Goal: Transaction & Acquisition: Purchase product/service

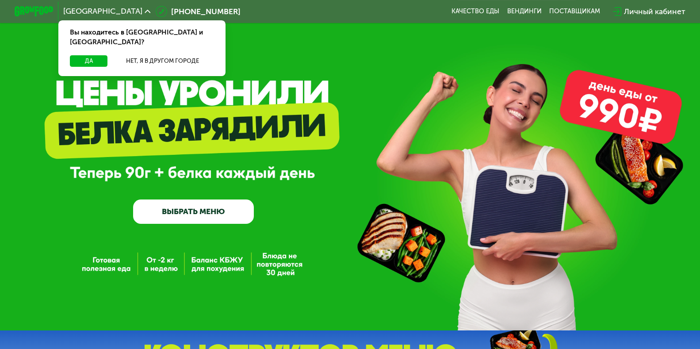
drag, startPoint x: 125, startPoint y: 13, endPoint x: 127, endPoint y: 8, distance: 5.6
click at [125, 12] on span "Санкт-Петербург" at bounding box center [102, 12] width 79 height 8
click at [129, 8] on div "Санкт-Петербург" at bounding box center [107, 12] width 88 height 8
click at [145, 12] on icon at bounding box center [148, 11] width 6 height 6
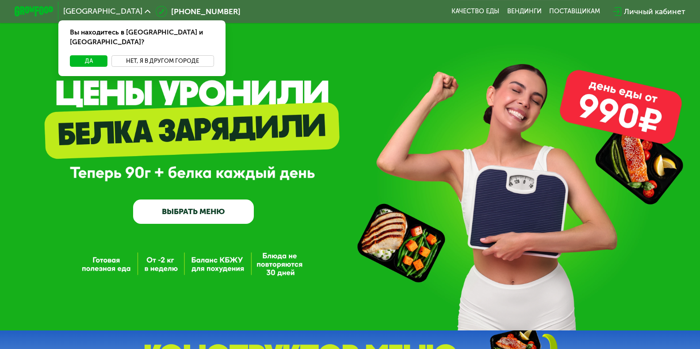
click at [145, 56] on button "Нет, я в другом городе" at bounding box center [162, 61] width 103 height 12
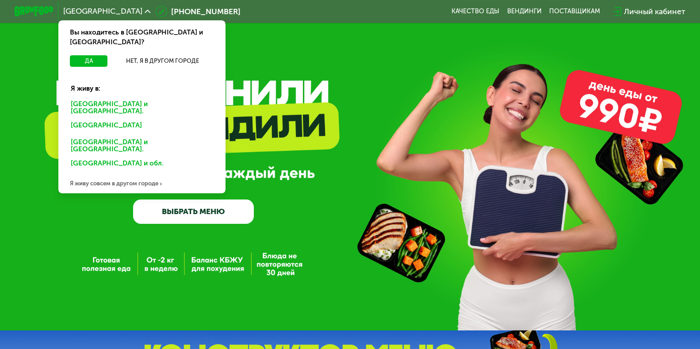
click at [114, 119] on div "Москве и обл." at bounding box center [140, 126] width 152 height 15
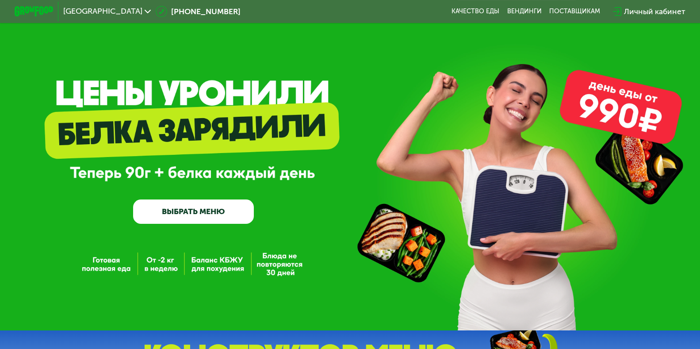
click at [197, 213] on link "ВЫБРАТЬ МЕНЮ" at bounding box center [193, 212] width 121 height 24
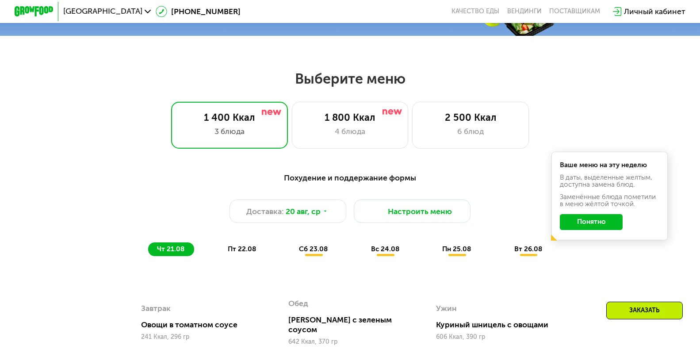
scroll to position [412, 0]
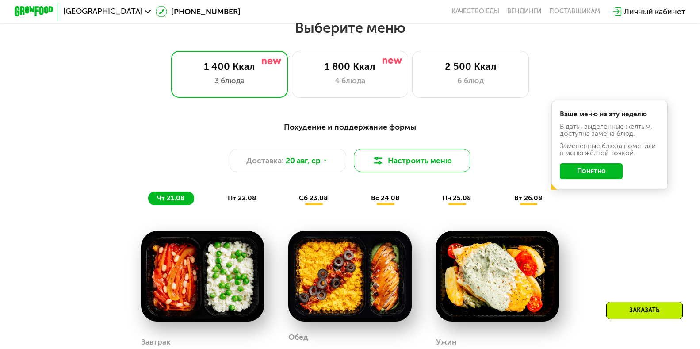
click at [407, 165] on button "Настроить меню" at bounding box center [412, 160] width 117 height 23
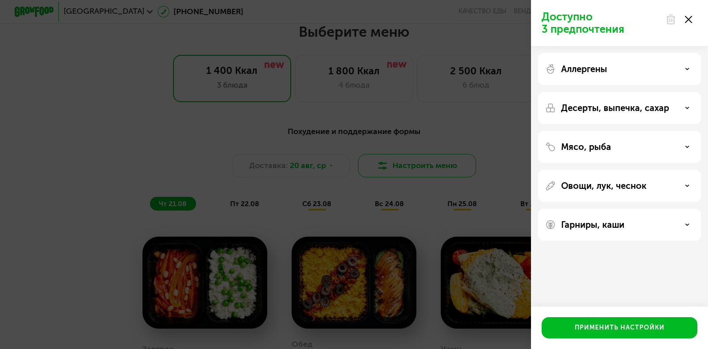
click at [407, 165] on div "Доступно 3 предпочтения Аллергены Десерты, выпечка, сахар Мясо, рыба Овощи, лук…" at bounding box center [354, 174] width 708 height 349
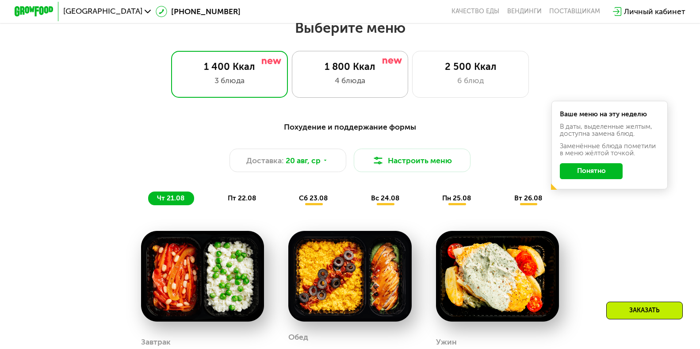
click at [382, 72] on div "1 800 Ккал" at bounding box center [350, 67] width 96 height 12
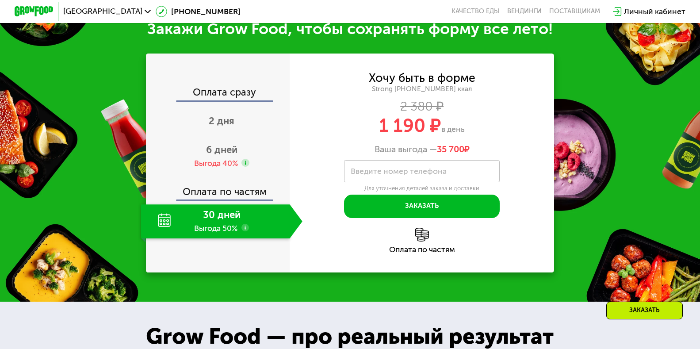
scroll to position [1031, 0]
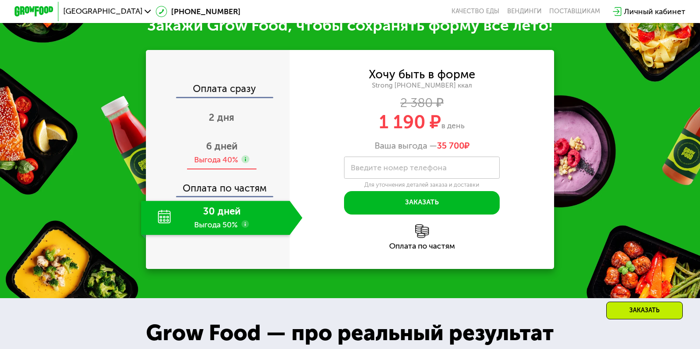
click at [219, 147] on span "6 дней" at bounding box center [221, 146] width 31 height 12
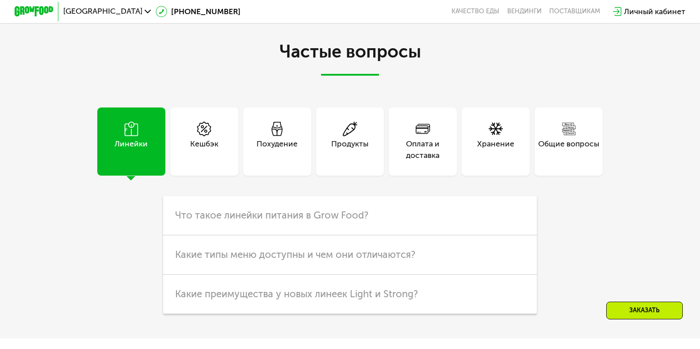
scroll to position [2366, 0]
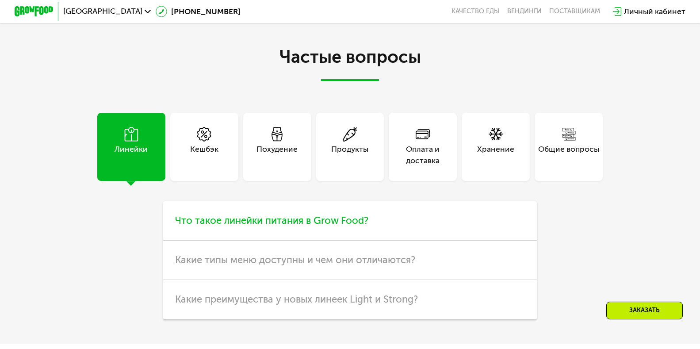
click at [260, 227] on span "Что такое линейки питания в Grow Food?" at bounding box center [271, 221] width 193 height 12
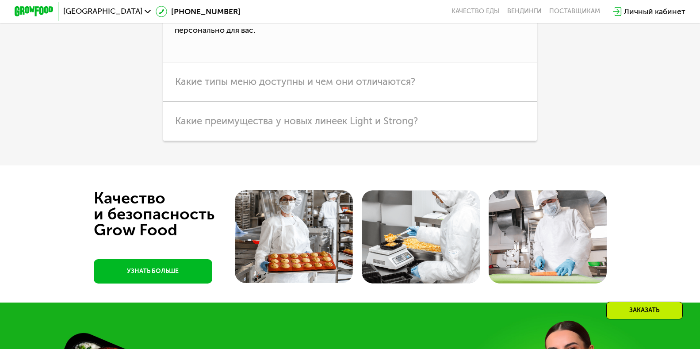
scroll to position [2632, 0]
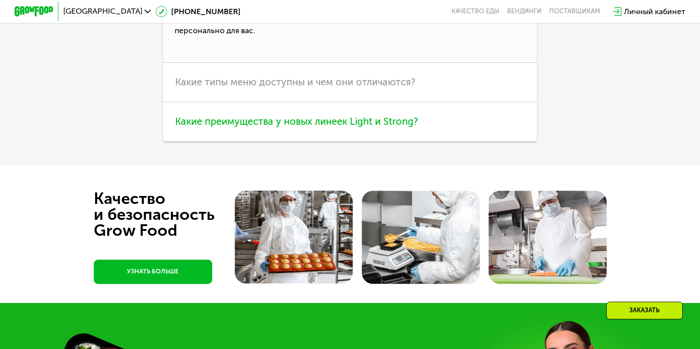
click at [303, 127] on span "Какие преимущества у новых линеек Light и Strong?" at bounding box center [296, 121] width 243 height 12
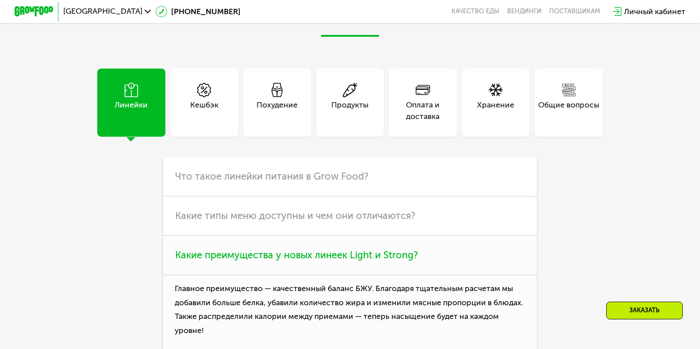
scroll to position [2455, 0]
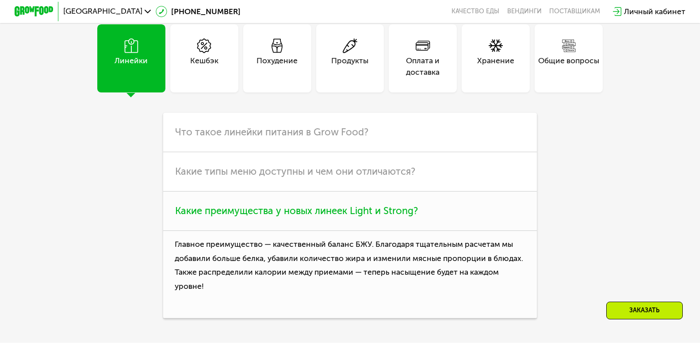
click at [288, 217] on span "Какие преимущества у новых линеек Light и Strong?" at bounding box center [296, 211] width 243 height 12
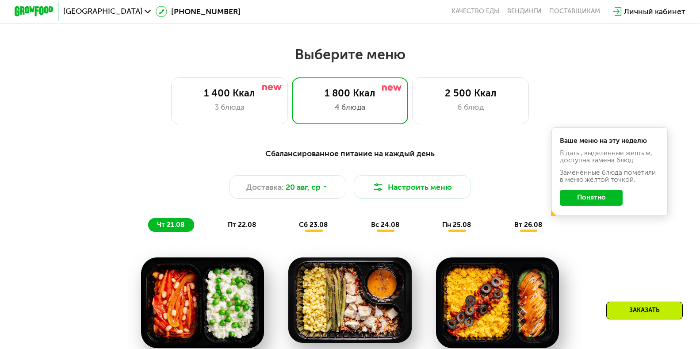
scroll to position [376, 0]
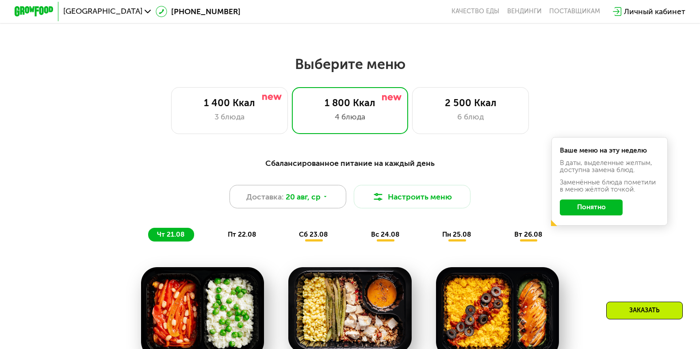
click at [326, 200] on icon at bounding box center [325, 197] width 6 height 6
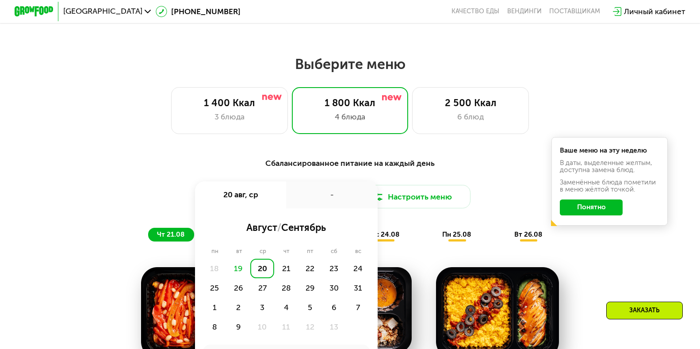
scroll to position [641, 0]
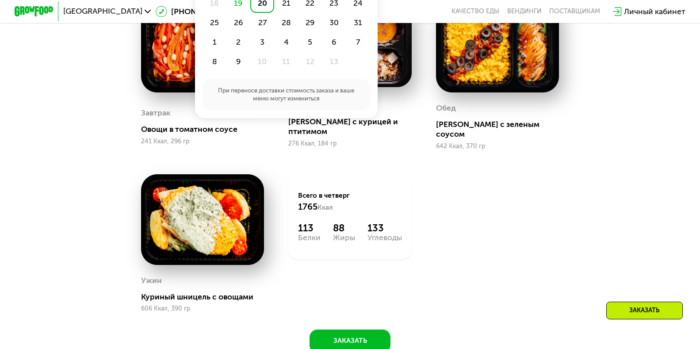
click at [26, 161] on div "Сбалансированное питание на каждый день Доставка: [DATE] авг, ср - август / сен…" at bounding box center [350, 127] width 700 height 499
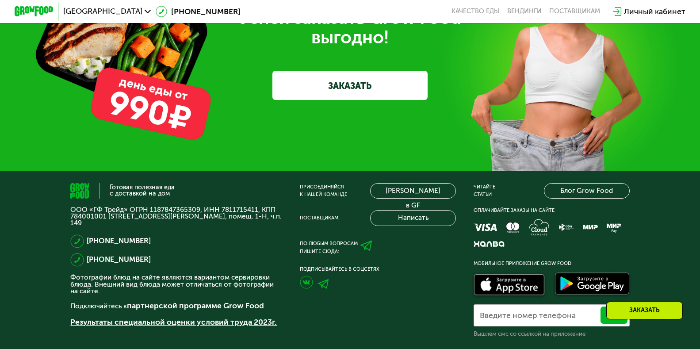
scroll to position [2897, 0]
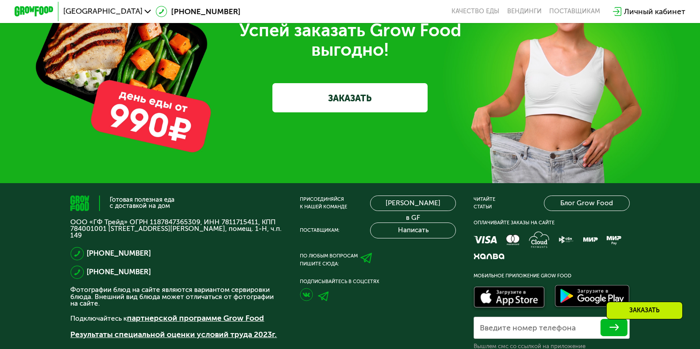
click at [323, 112] on link "ЗАКАЗАТЬ" at bounding box center [351, 97] width 156 height 29
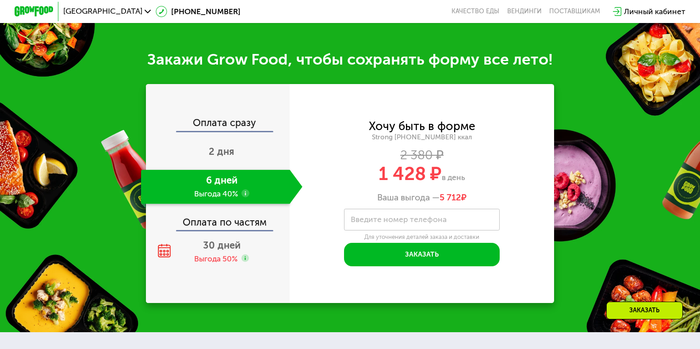
scroll to position [995, 0]
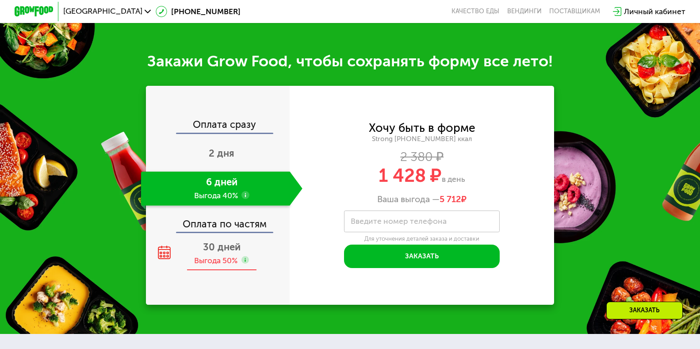
click at [230, 253] on span "30 дней" at bounding box center [222, 247] width 38 height 12
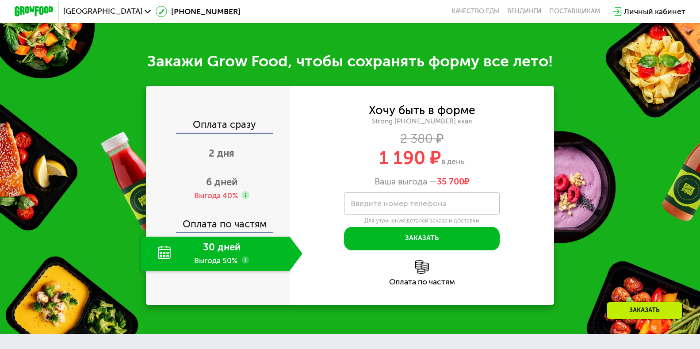
click at [242, 262] on use at bounding box center [246, 260] width 8 height 8
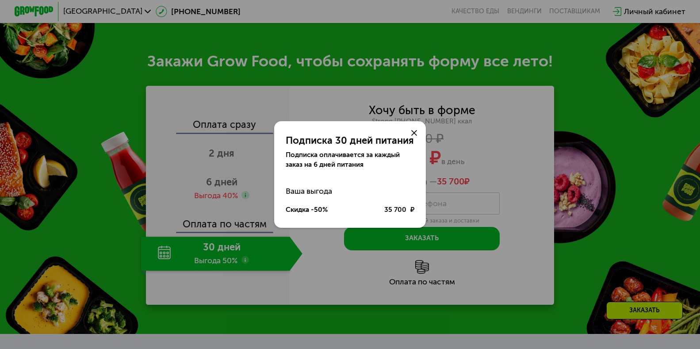
click at [420, 135] on div at bounding box center [414, 132] width 23 height 23
click at [418, 131] on div at bounding box center [414, 132] width 23 height 23
click at [416, 131] on icon at bounding box center [414, 133] width 6 height 6
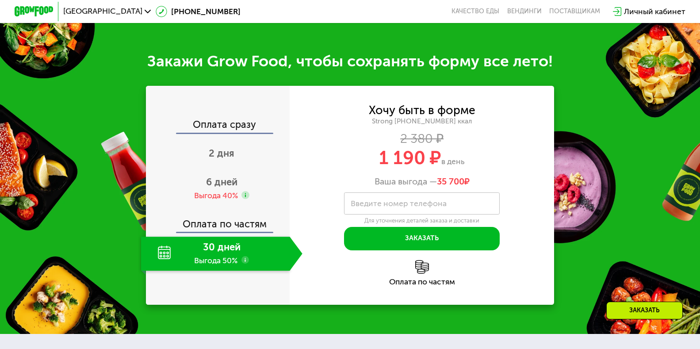
click at [629, 303] on div "Заказать" at bounding box center [645, 311] width 77 height 18
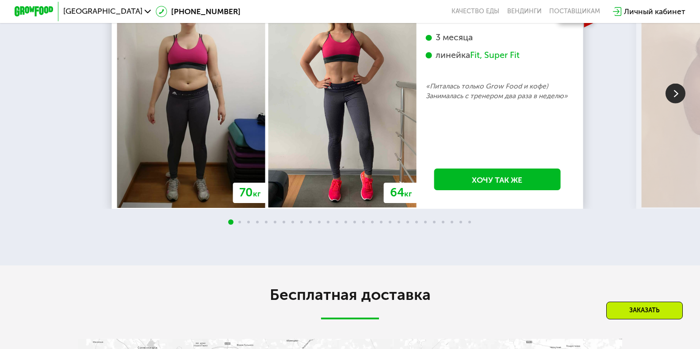
scroll to position [1770, 0]
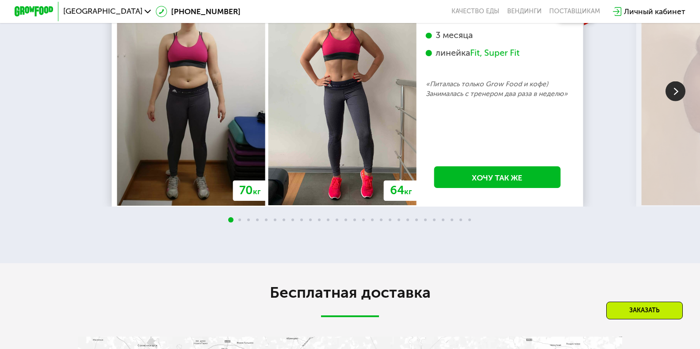
click at [668, 96] on img at bounding box center [676, 91] width 20 height 20
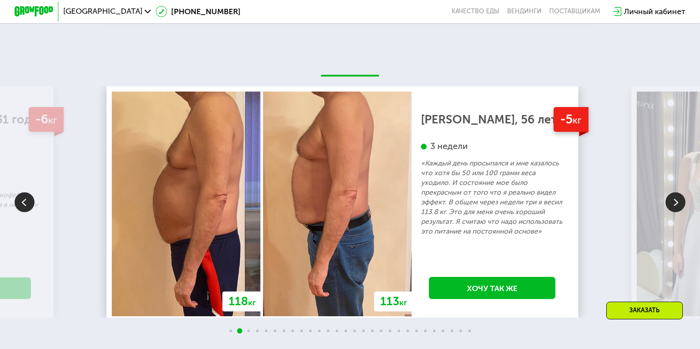
scroll to position [1681, 0]
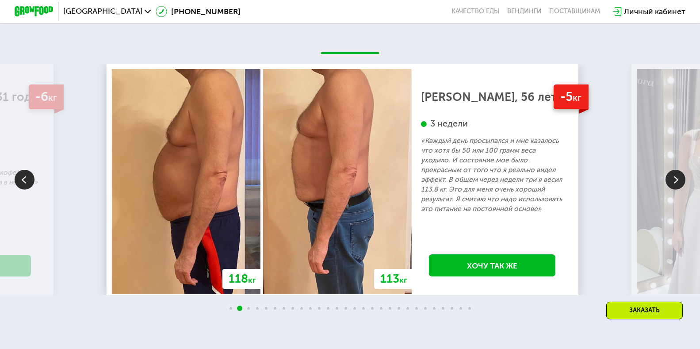
click at [667, 186] on img at bounding box center [676, 180] width 20 height 20
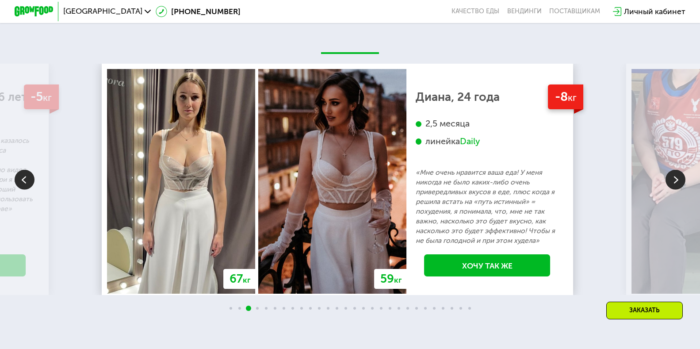
click at [675, 185] on img at bounding box center [676, 180] width 20 height 20
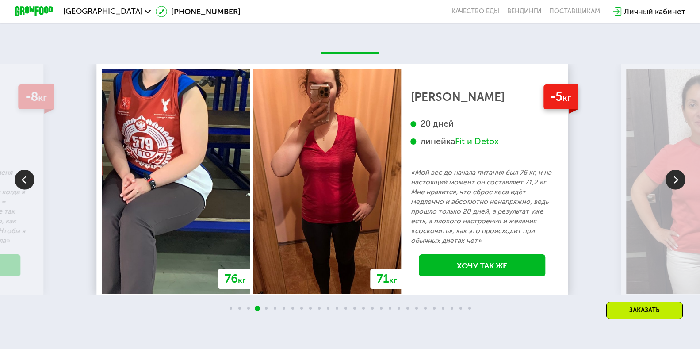
click at [675, 185] on img at bounding box center [676, 180] width 20 height 20
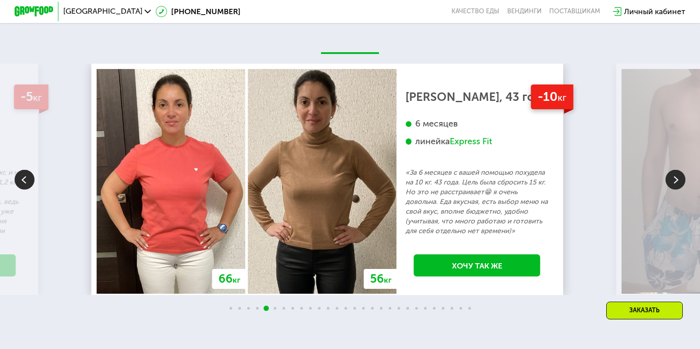
click at [675, 185] on img at bounding box center [676, 180] width 20 height 20
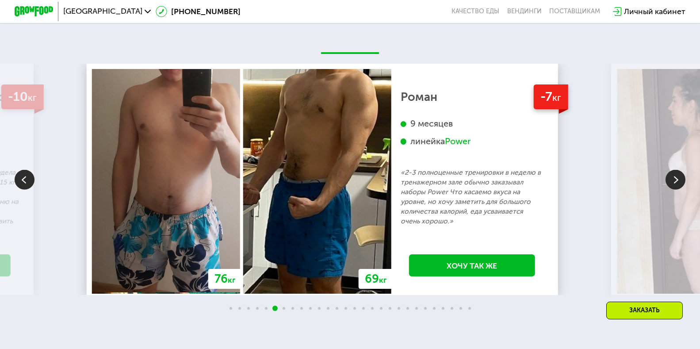
click at [675, 185] on img at bounding box center [676, 180] width 20 height 20
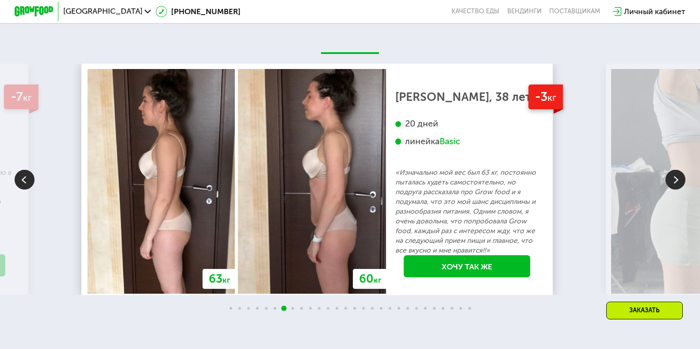
click at [675, 185] on img at bounding box center [676, 180] width 20 height 20
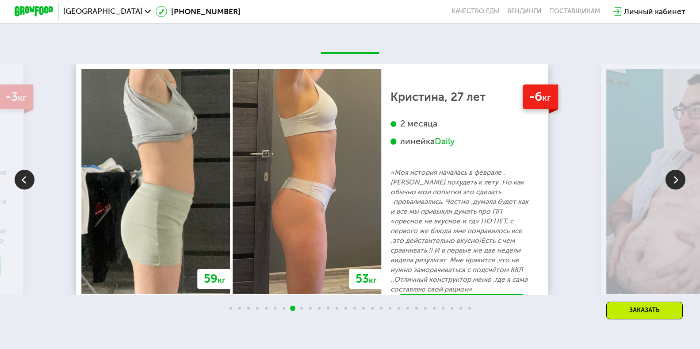
click at [675, 185] on img at bounding box center [676, 180] width 20 height 20
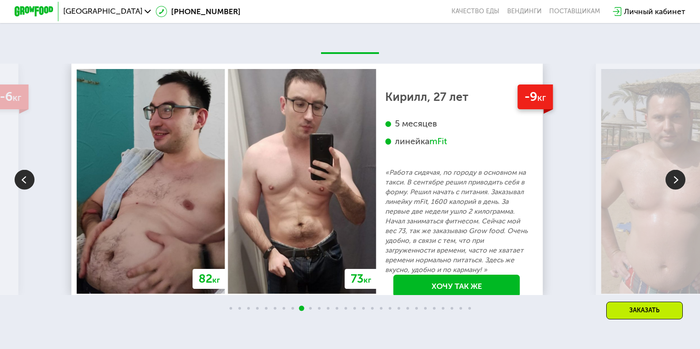
click at [675, 185] on img at bounding box center [676, 180] width 20 height 20
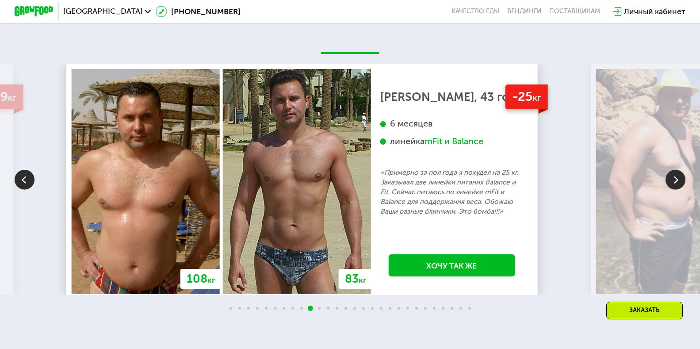
click at [675, 185] on img at bounding box center [676, 180] width 20 height 20
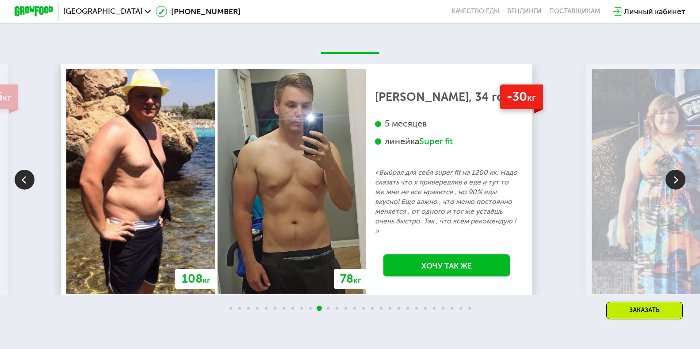
click at [675, 185] on img at bounding box center [676, 180] width 20 height 20
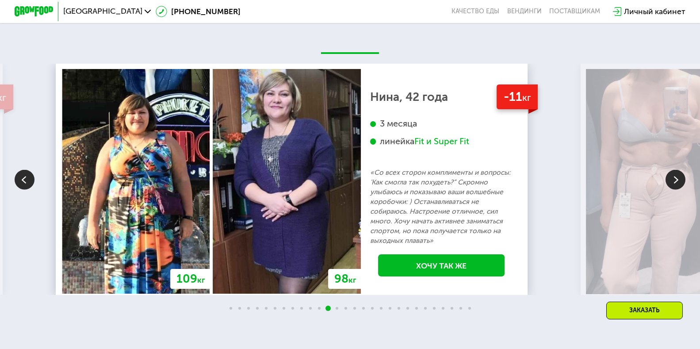
click at [675, 185] on img at bounding box center [676, 180] width 20 height 20
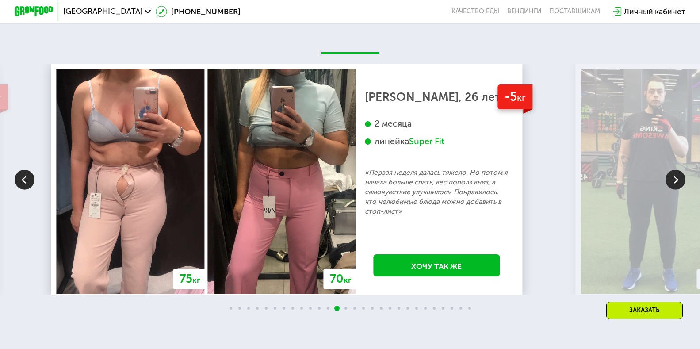
click at [675, 185] on img at bounding box center [676, 180] width 20 height 20
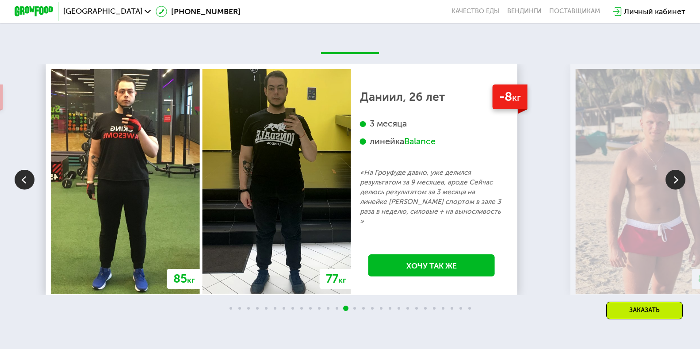
click at [675, 185] on img at bounding box center [676, 180] width 20 height 20
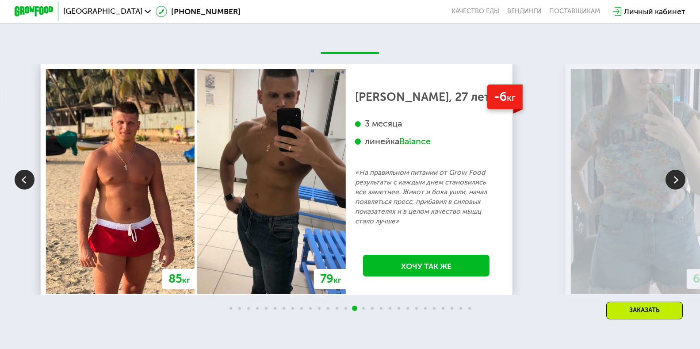
click at [675, 185] on img at bounding box center [676, 180] width 20 height 20
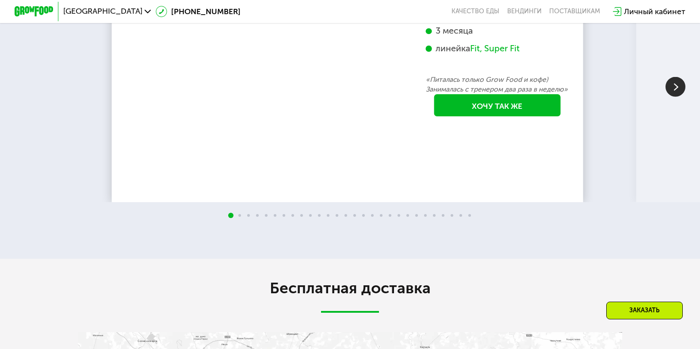
scroll to position [1760, 0]
